Goal: Task Accomplishment & Management: Use online tool/utility

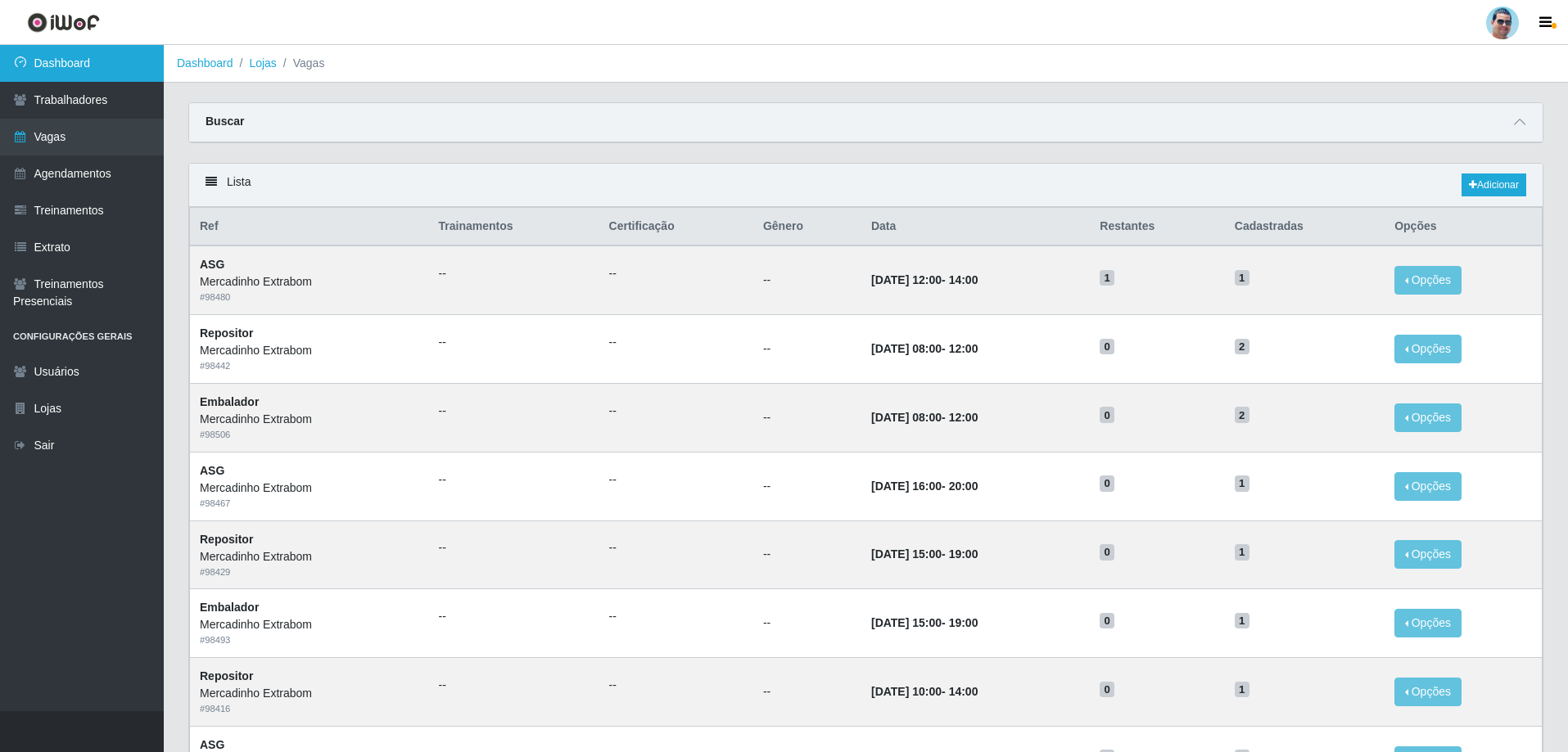
click at [15, 51] on link "Dashboard" at bounding box center [81, 63] width 164 height 37
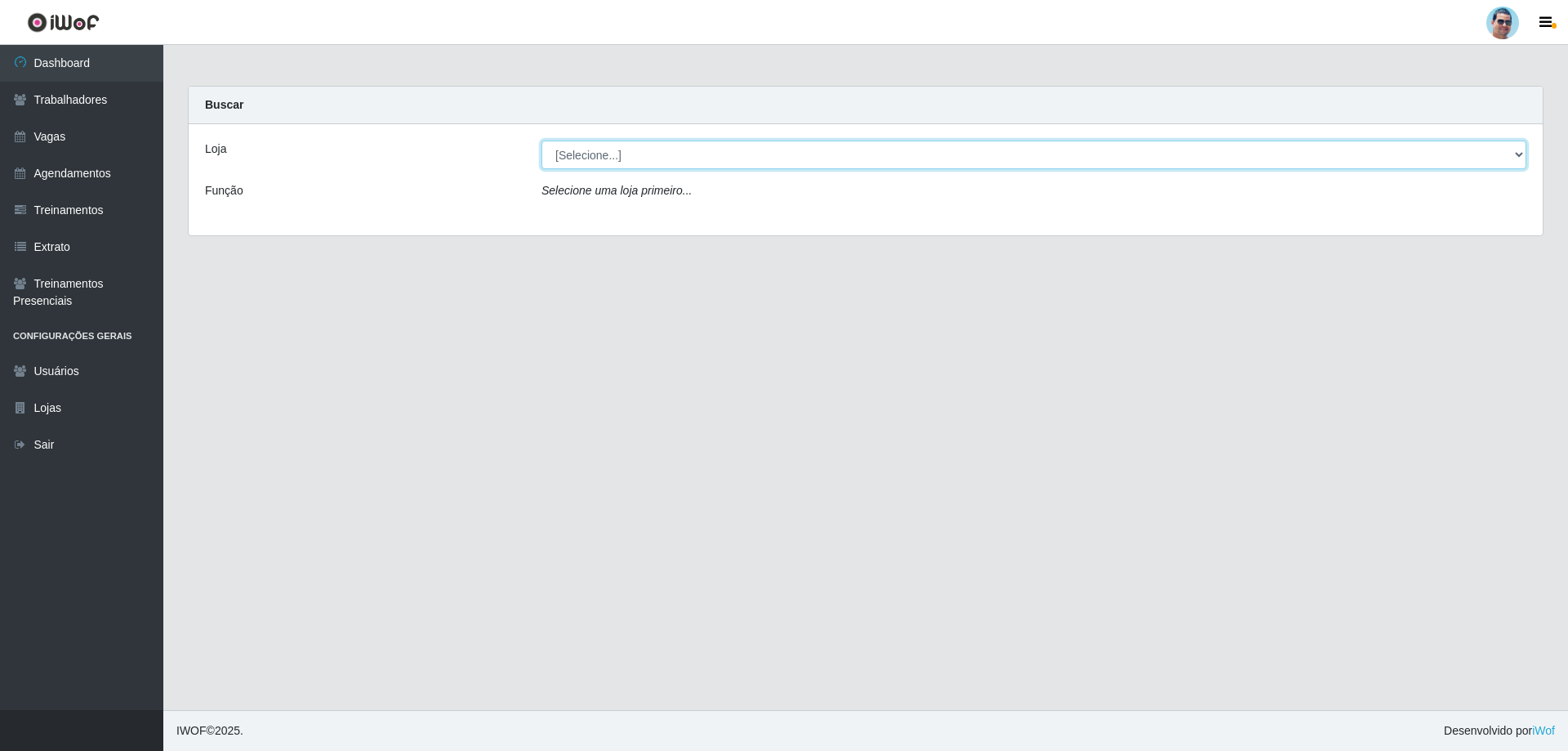
click at [795, 161] on select "[Selecione...] Mercadinho Extrabom" at bounding box center [1034, 155] width 985 height 29
select select "175"
click at [542, 140] on select "[Selecione...] Mercadinho Extrabom" at bounding box center [1034, 155] width 985 height 29
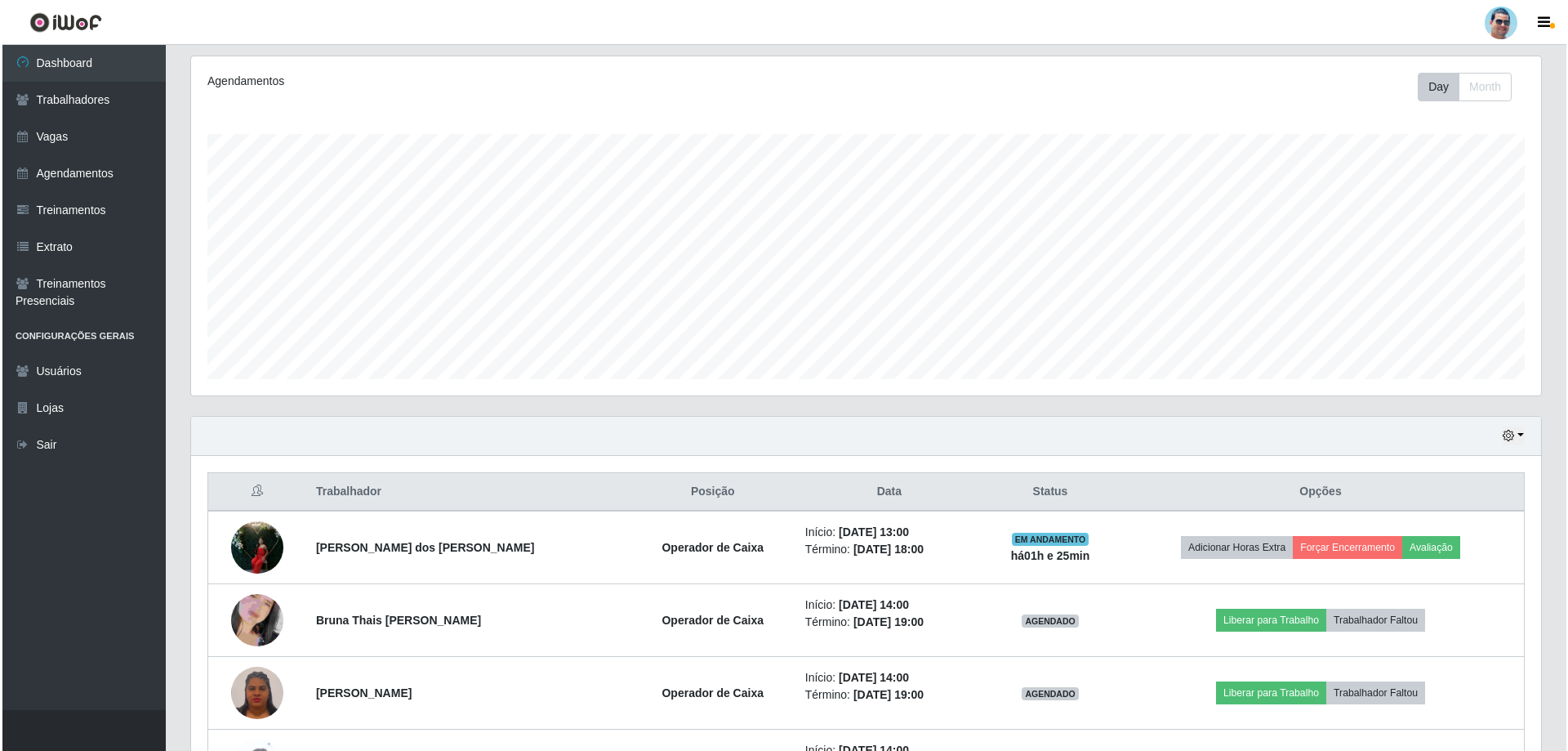
scroll to position [334, 0]
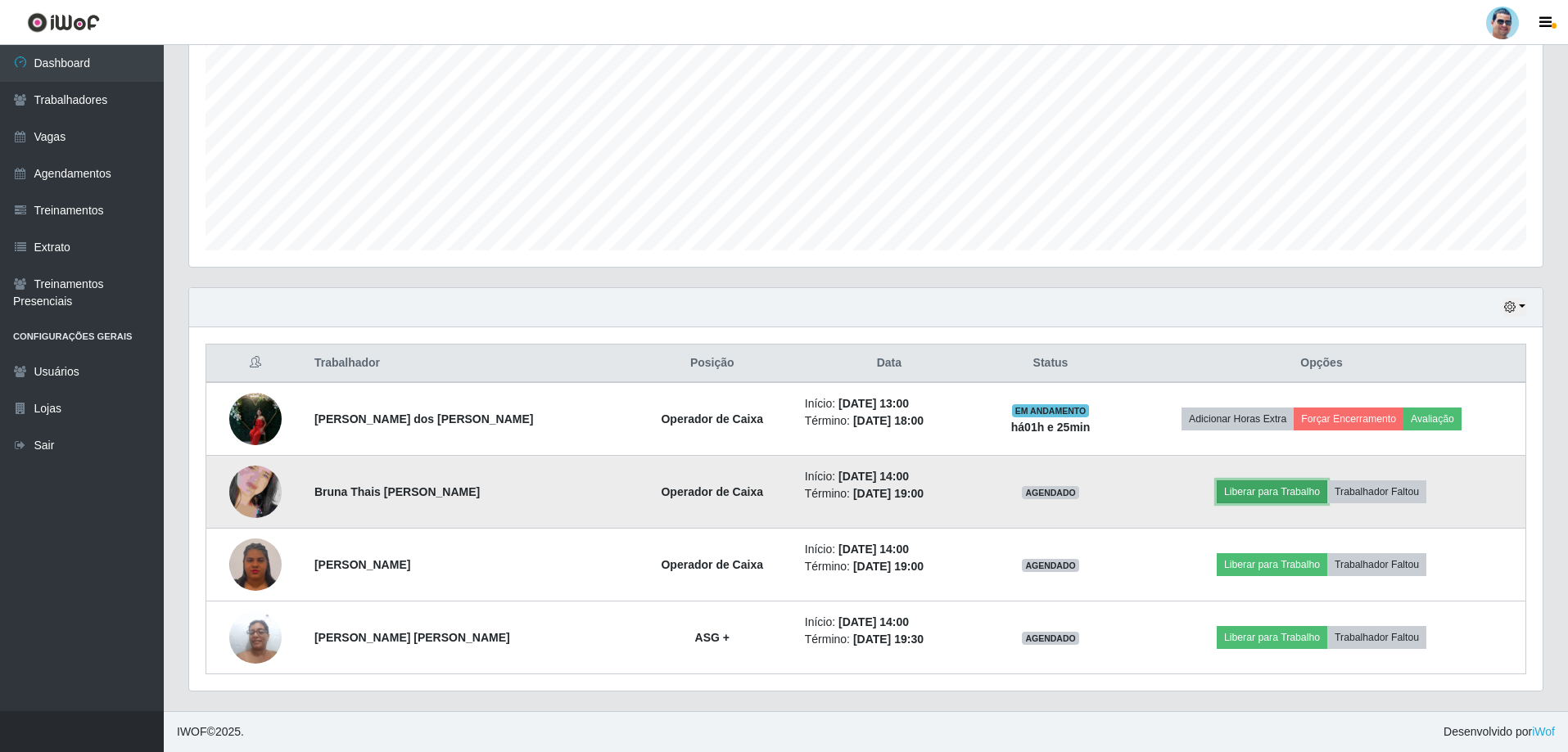
click at [1222, 491] on button "Liberar para Trabalho" at bounding box center [1272, 492] width 111 height 23
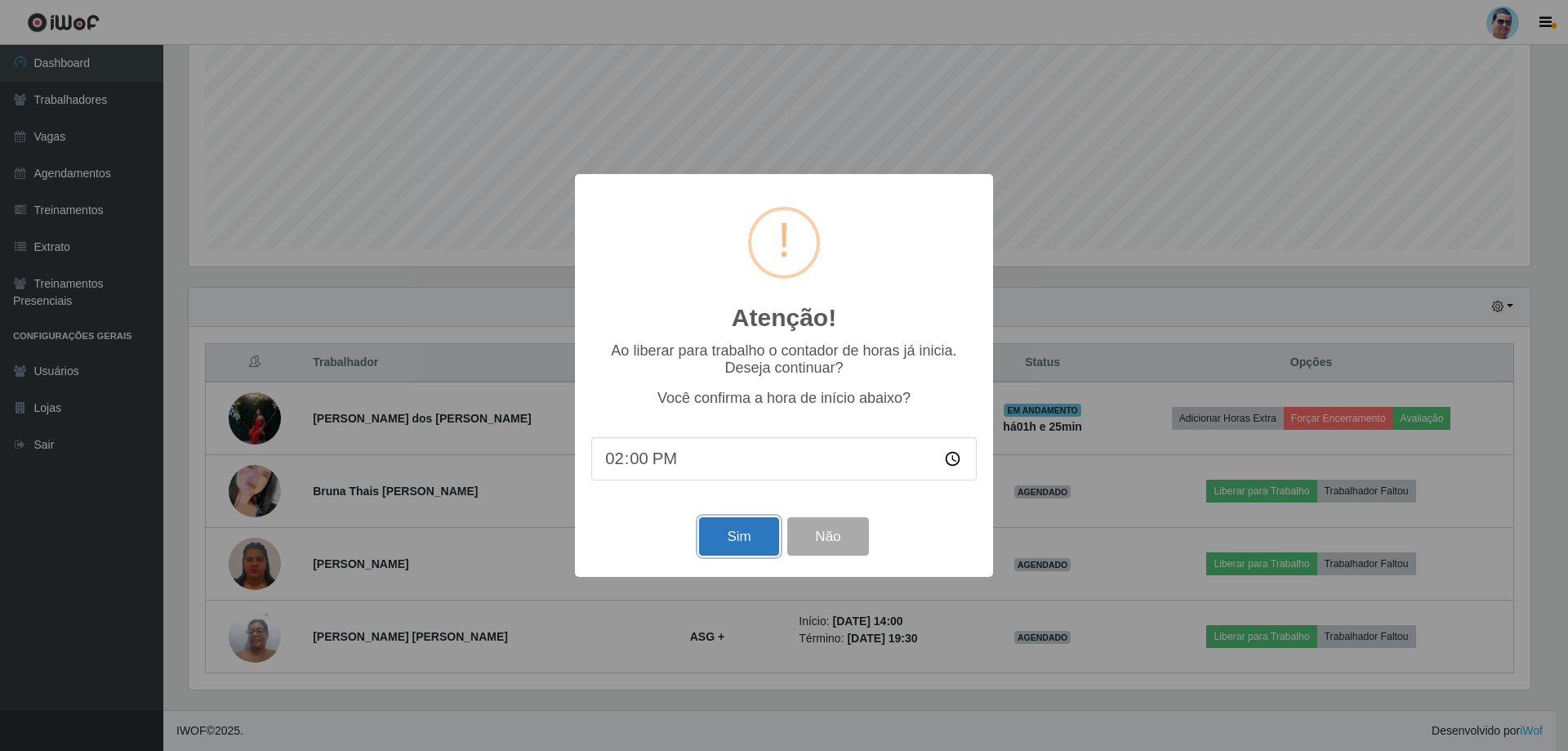
click at [732, 528] on button "Sim" at bounding box center [739, 536] width 79 height 39
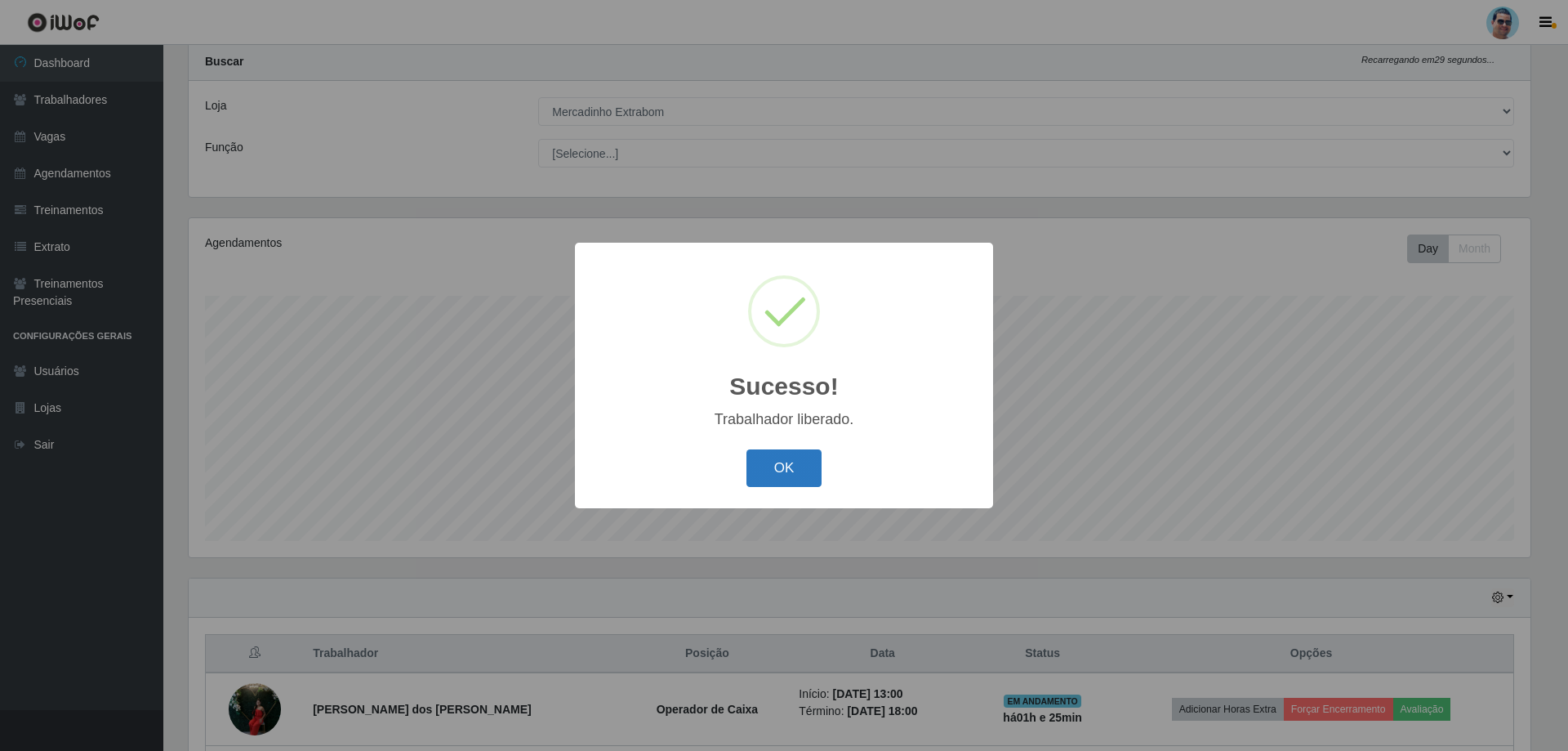
click at [801, 474] on button "OK" at bounding box center [784, 468] width 76 height 39
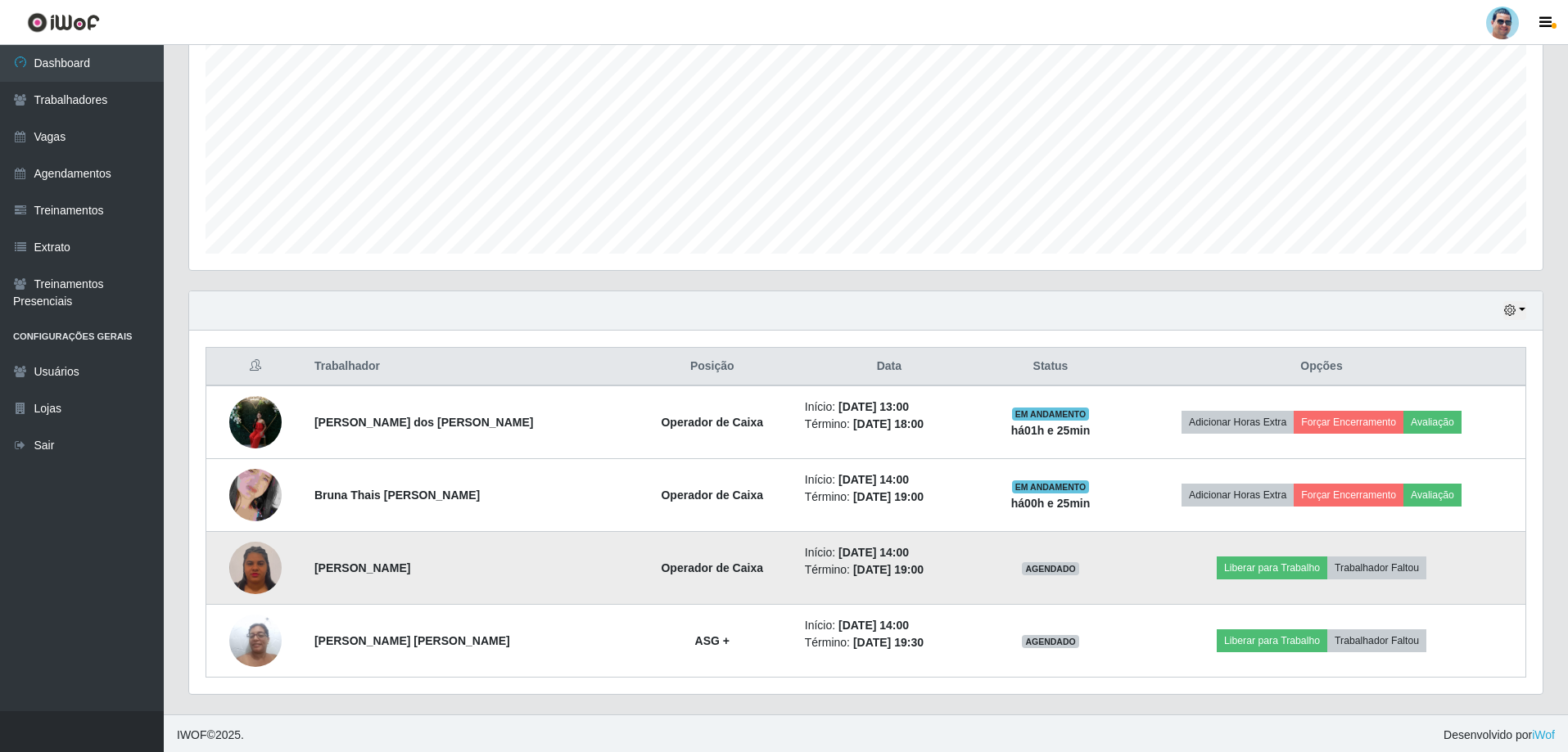
scroll to position [334, 0]
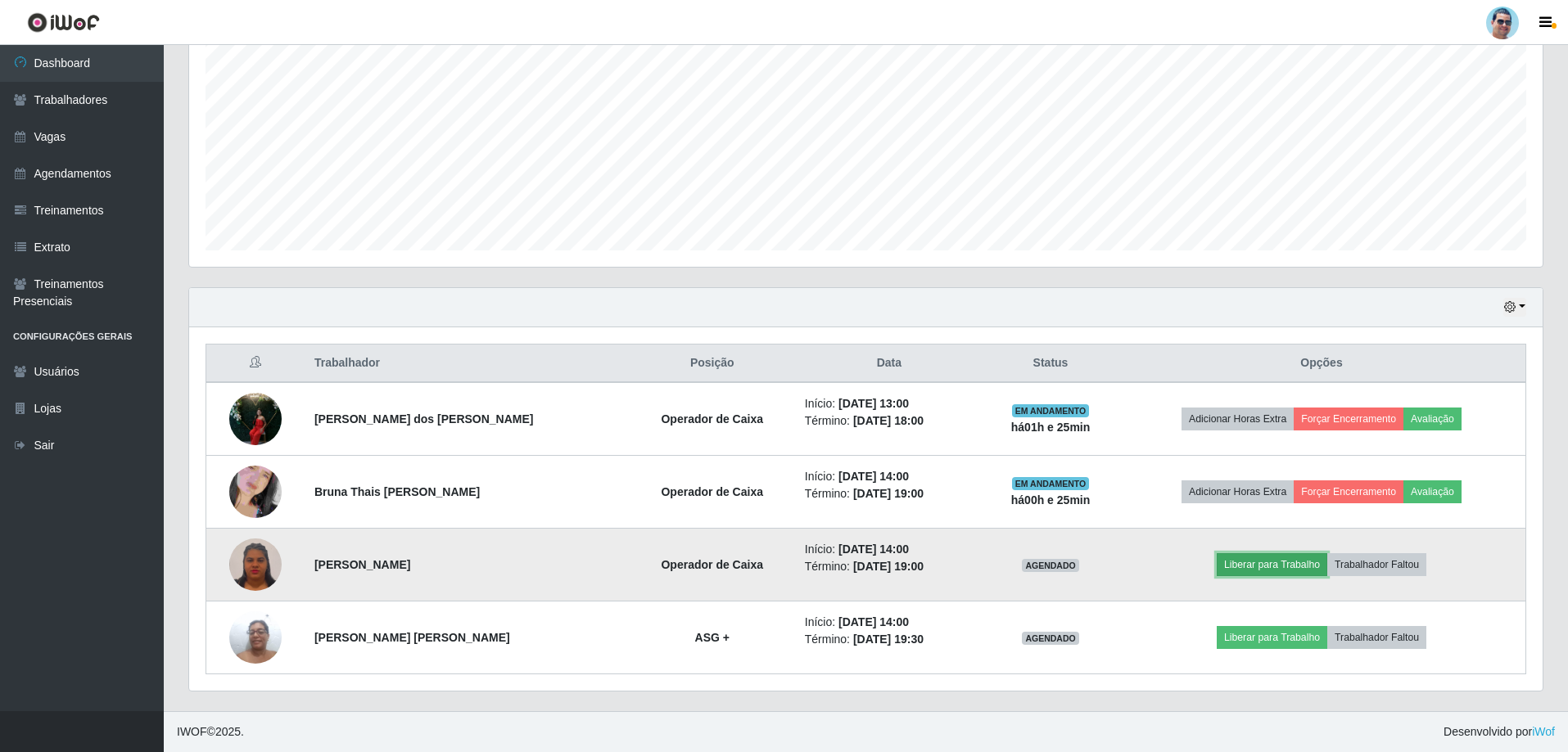
click at [1228, 565] on button "Liberar para Trabalho" at bounding box center [1272, 565] width 111 height 23
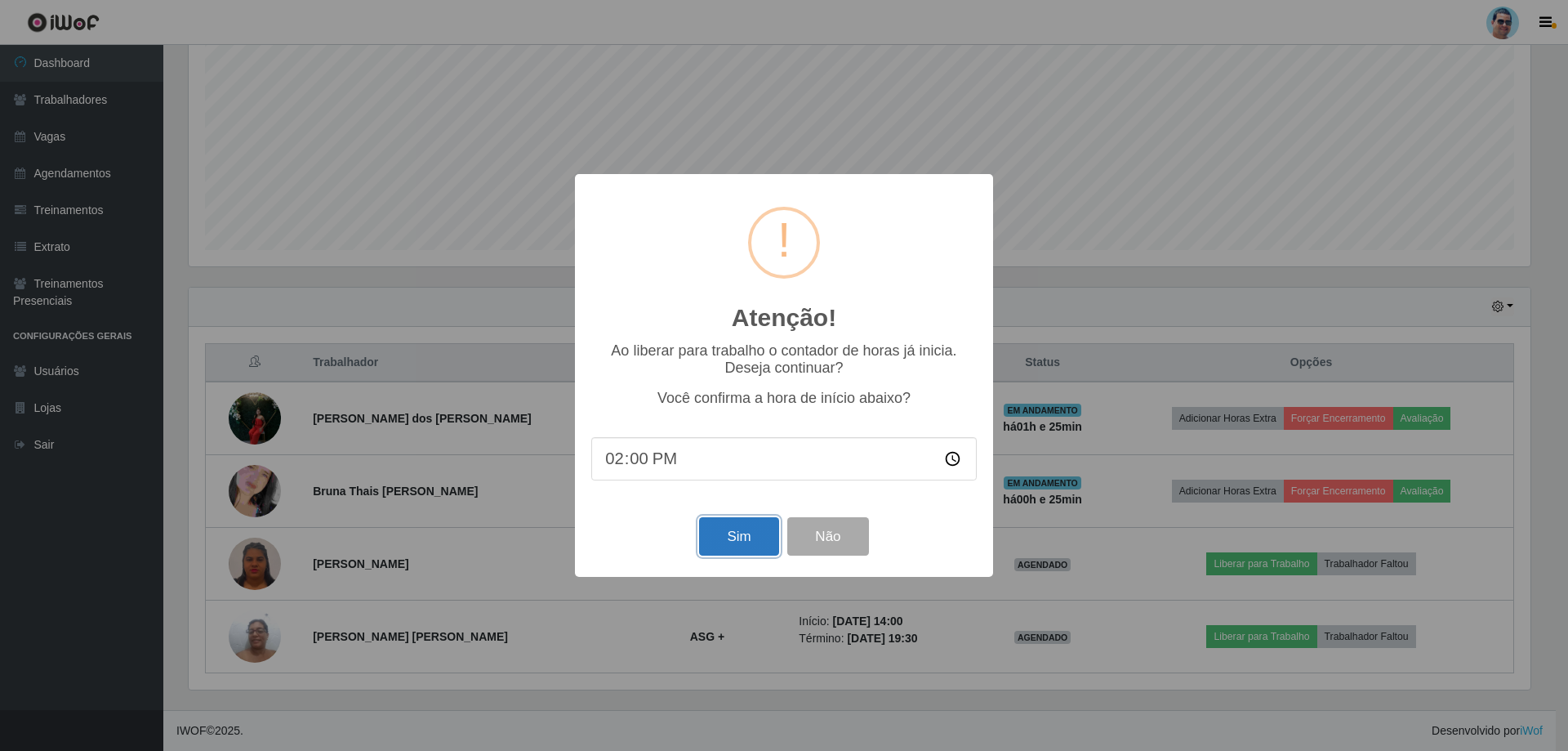
click at [711, 527] on button "Sim" at bounding box center [739, 536] width 79 height 39
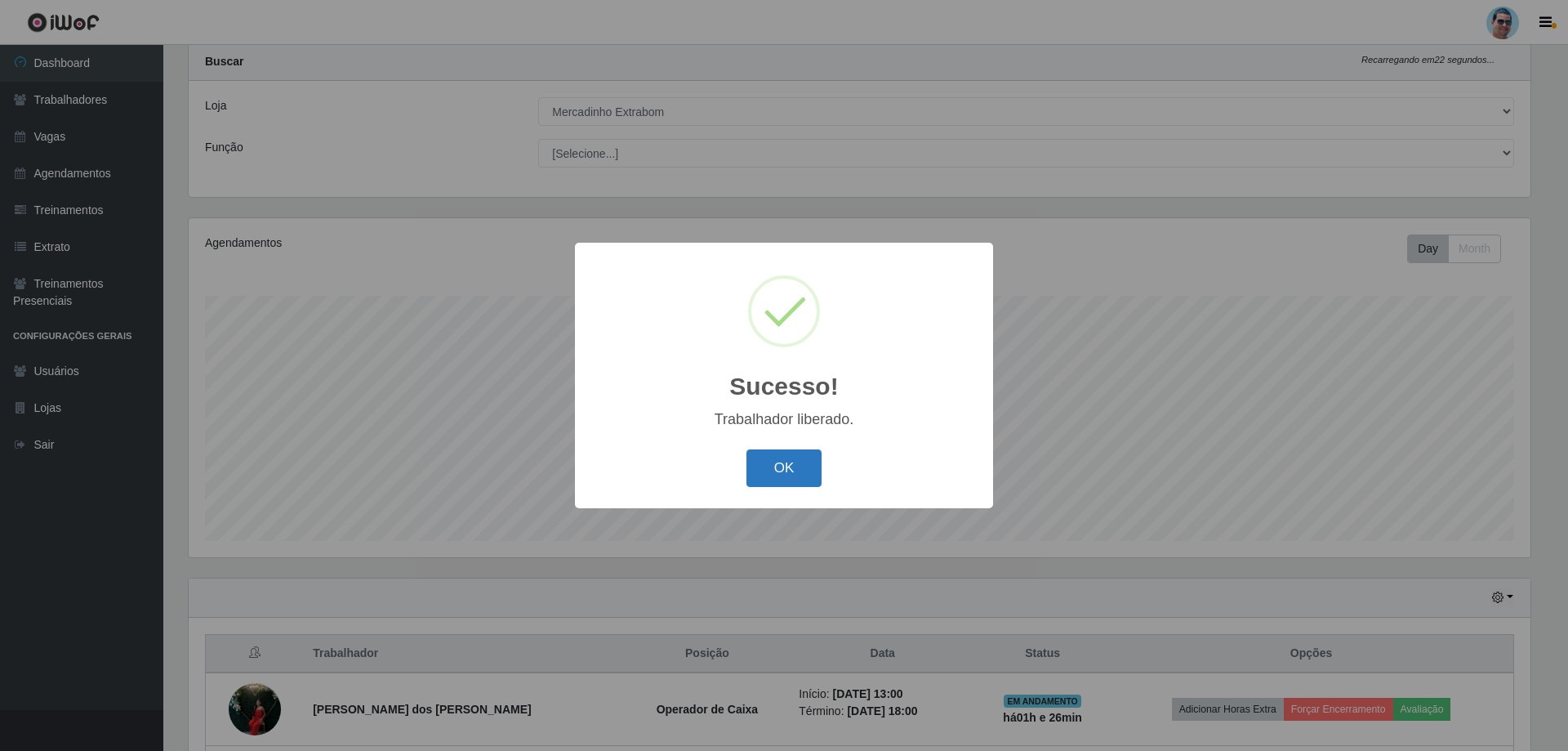
click at [759, 459] on button "OK" at bounding box center [784, 468] width 76 height 39
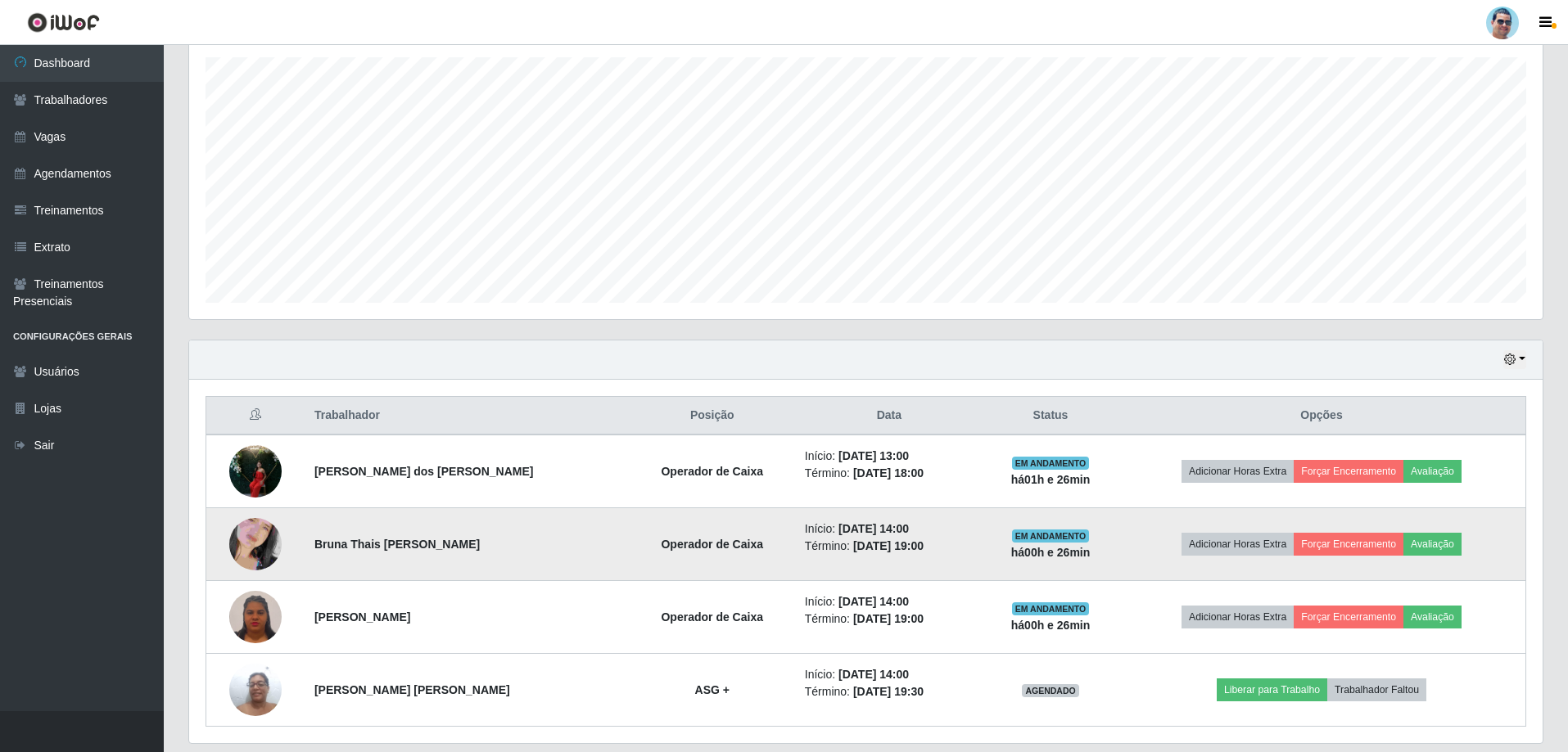
scroll to position [334, 0]
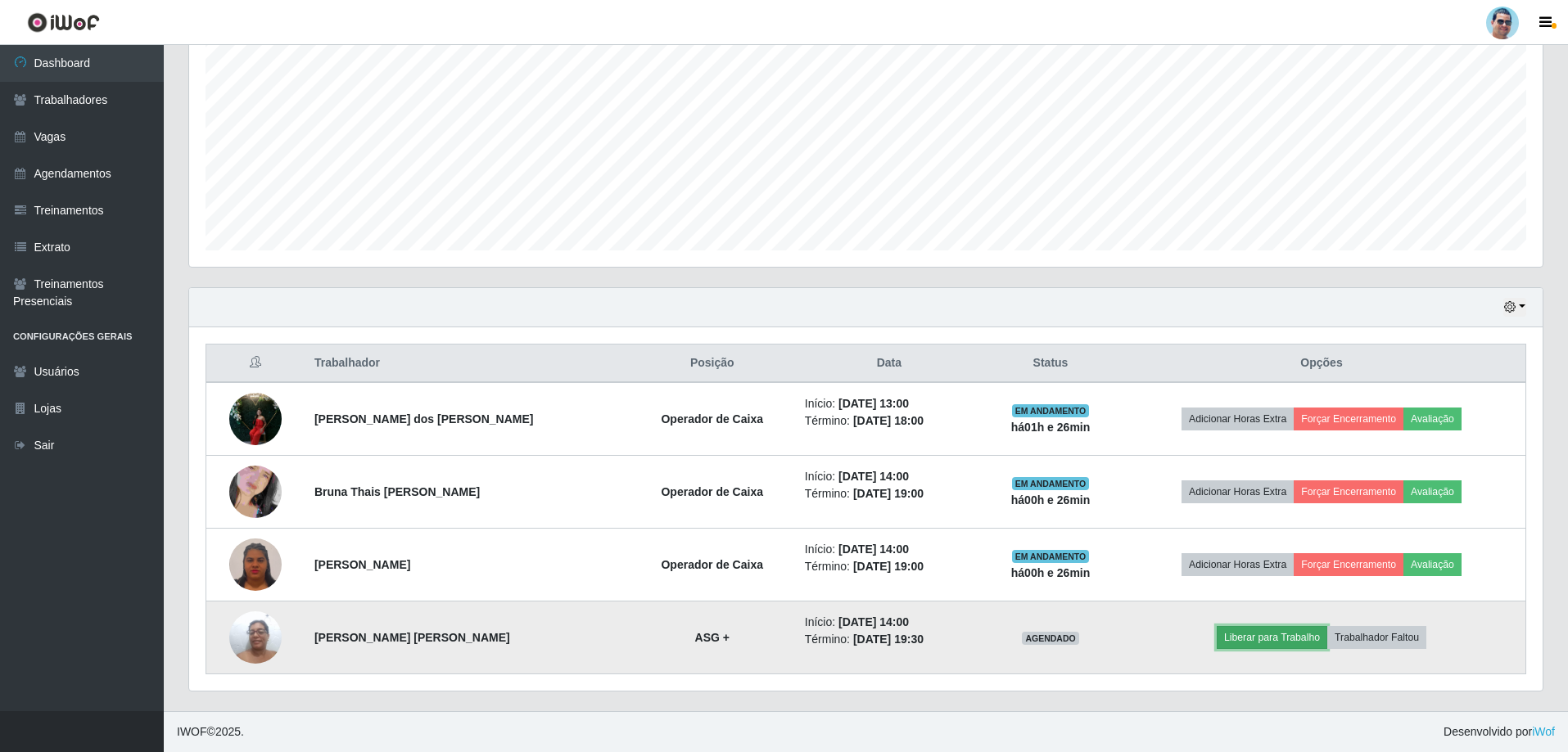
click at [1245, 639] on button "Liberar para Trabalho" at bounding box center [1272, 638] width 111 height 23
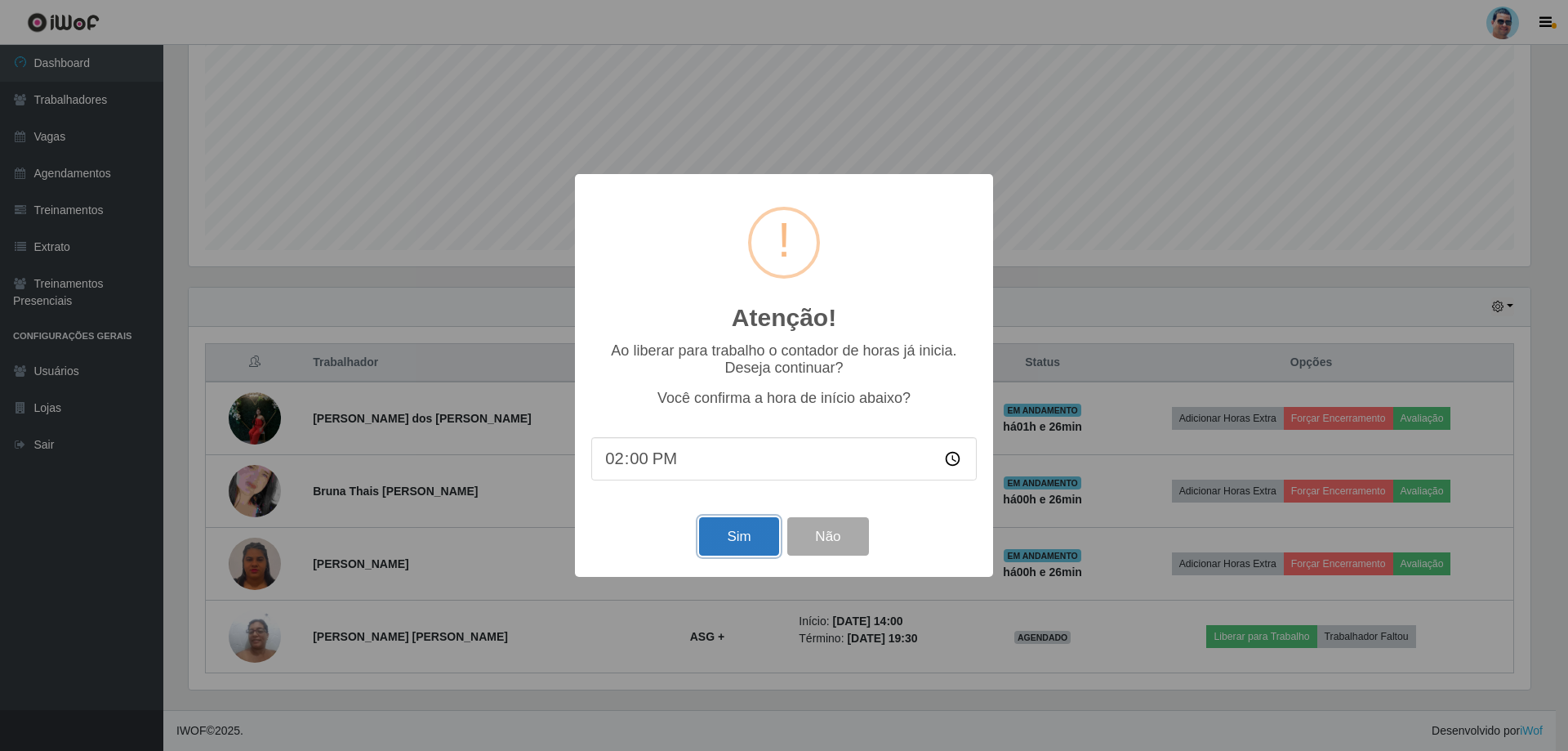
click at [725, 548] on button "Sim" at bounding box center [739, 536] width 79 height 39
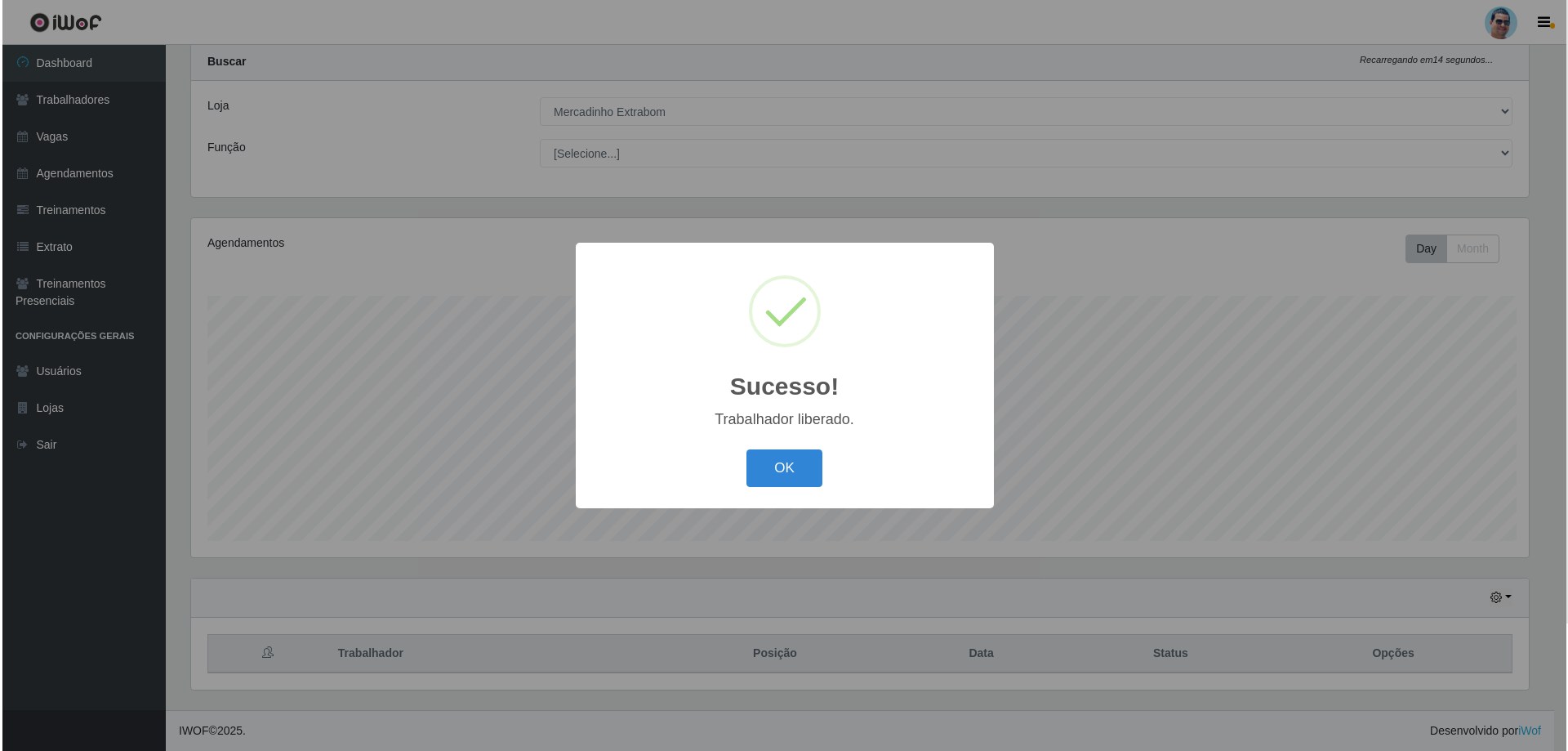
scroll to position [0, 0]
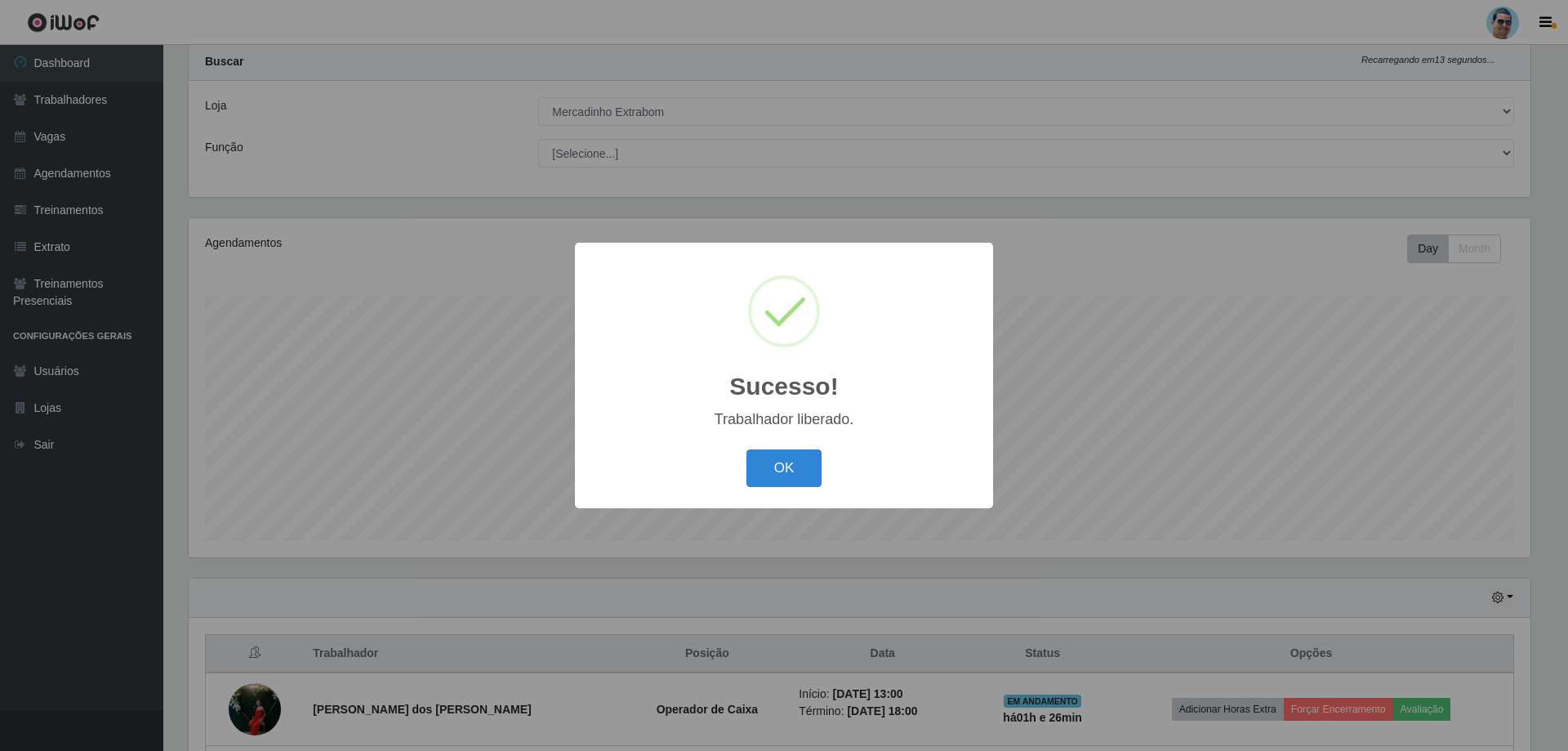
click at [747, 449] on button "OK" at bounding box center [784, 468] width 76 height 39
